Goal: Task Accomplishment & Management: Manage account settings

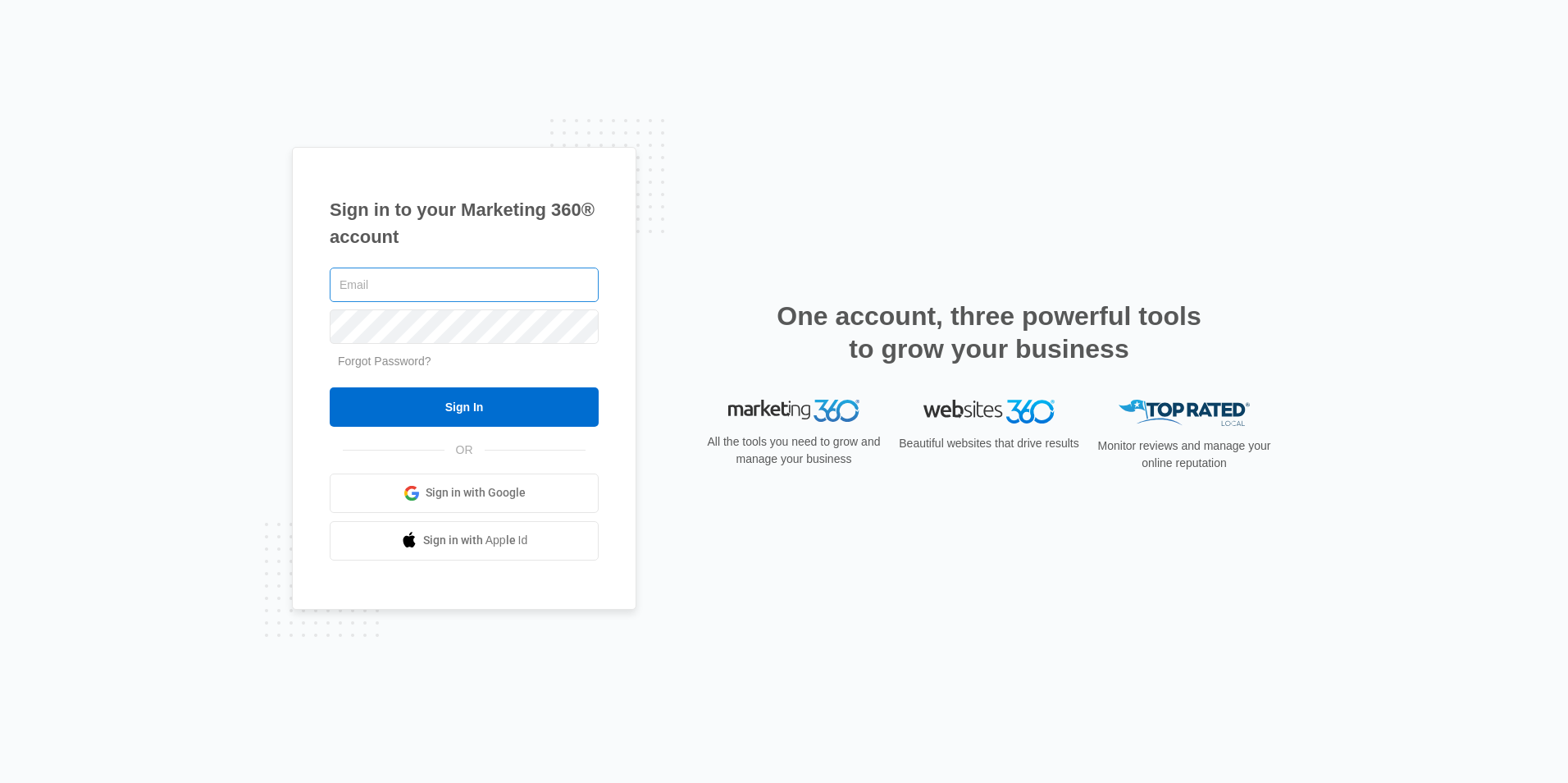
click at [418, 276] on input "text" at bounding box center [464, 284] width 269 height 34
type input "[EMAIL_ADDRESS][DOMAIN_NAME]"
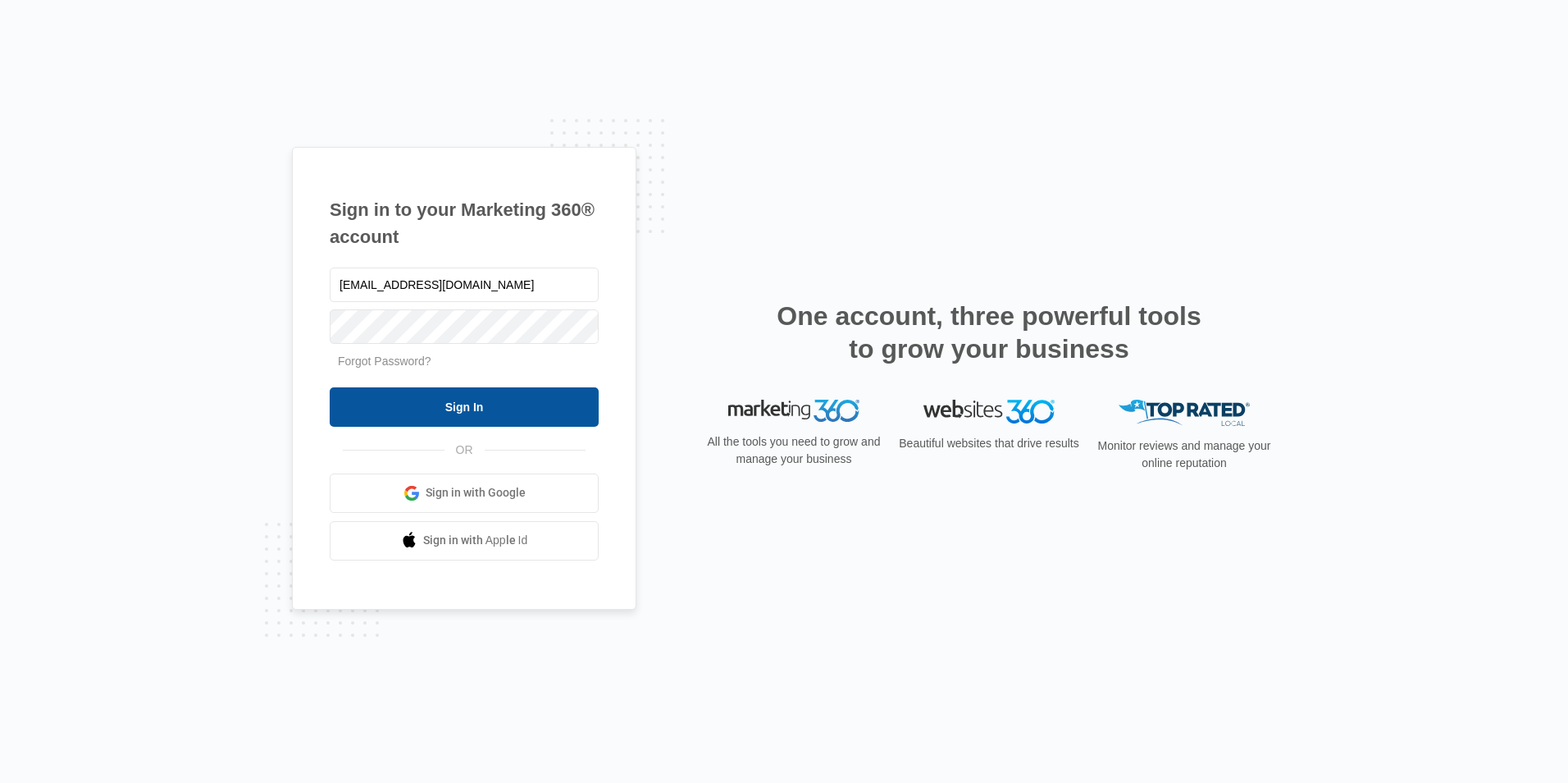
click at [479, 409] on input "Sign In" at bounding box center [464, 407] width 269 height 40
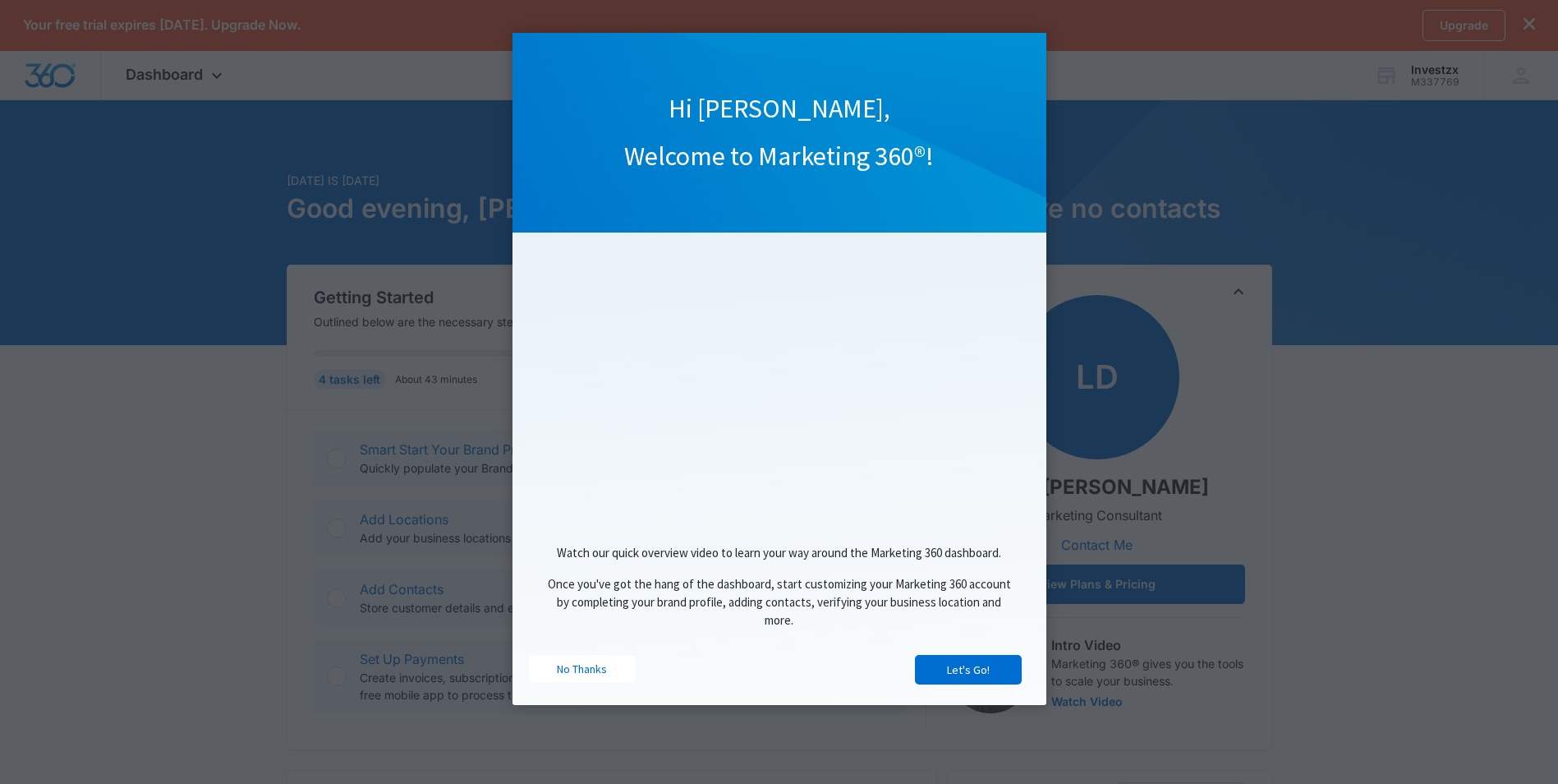
click at [953, 678] on link "Let's Go!" at bounding box center [968, 670] width 107 height 29
